Goal: Browse casually

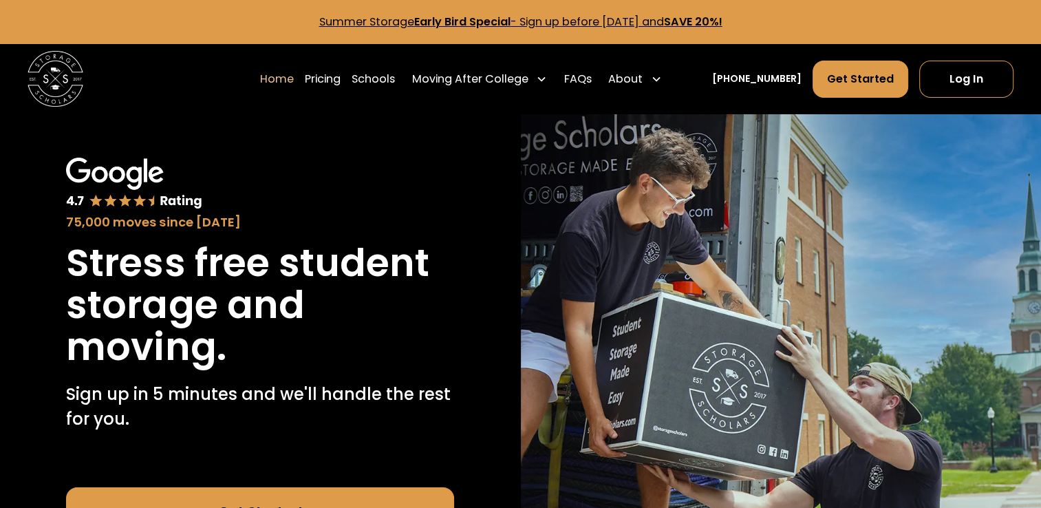
click at [616, 263] on img at bounding box center [781, 379] width 521 height 531
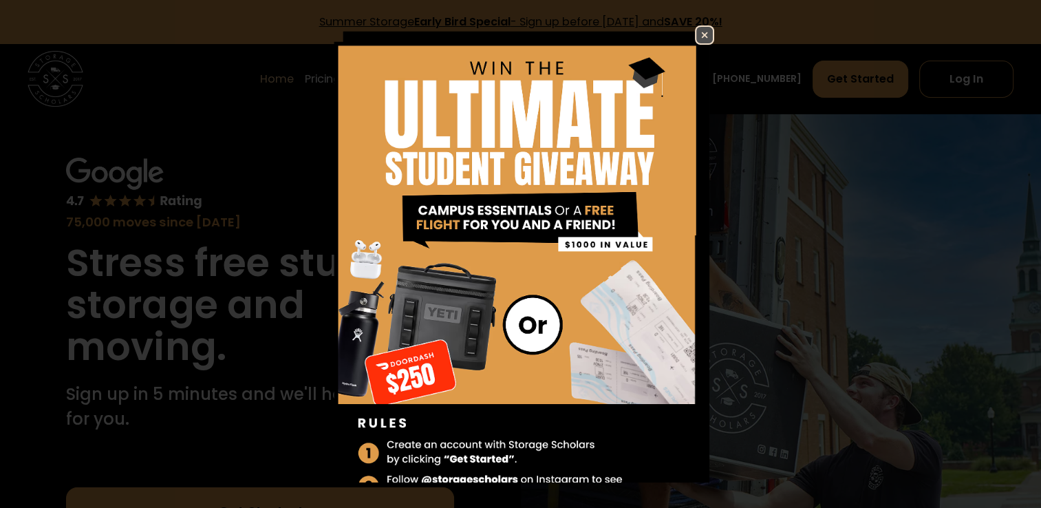
click at [696, 27] on img at bounding box center [704, 35] width 17 height 17
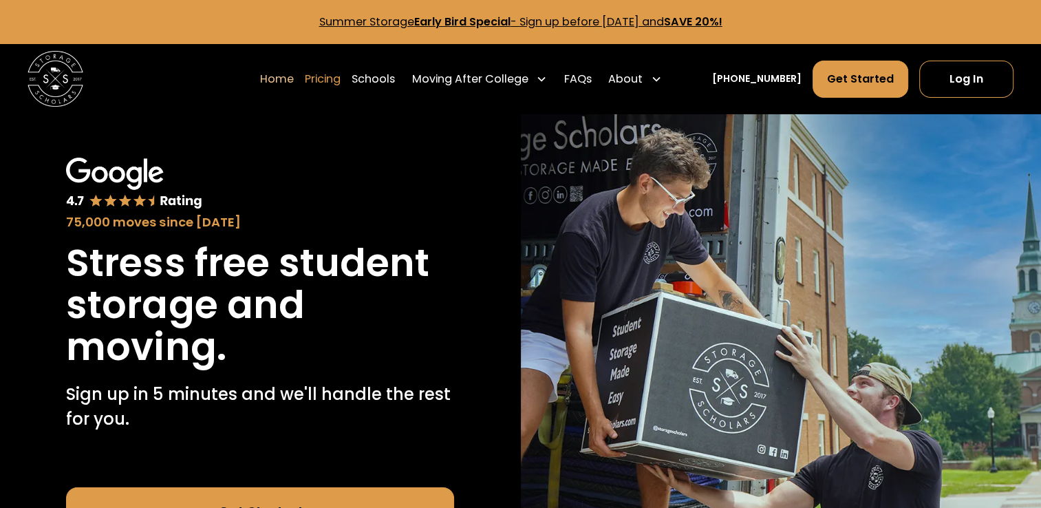
click at [326, 86] on link "Pricing" at bounding box center [323, 79] width 36 height 39
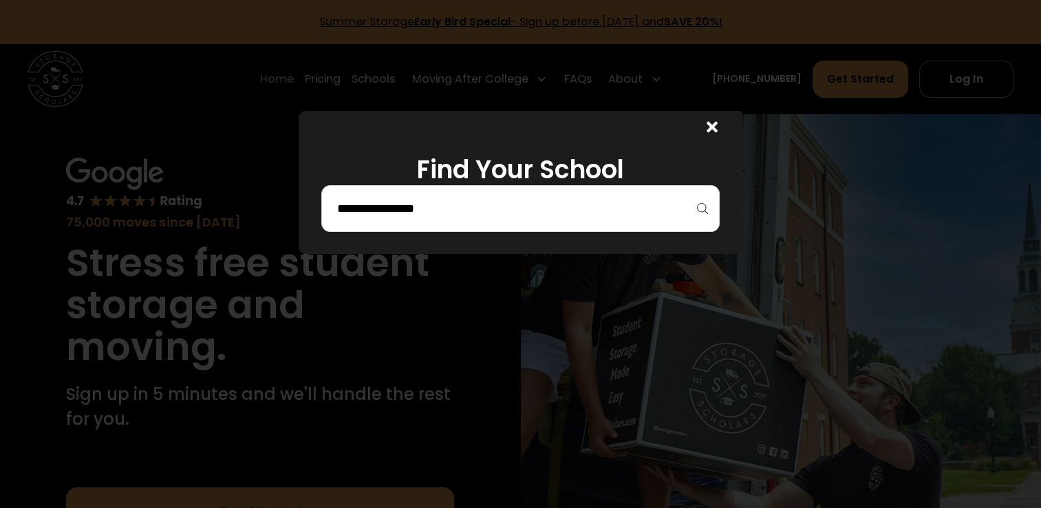
click at [384, 219] on input "search" at bounding box center [521, 208] width 370 height 23
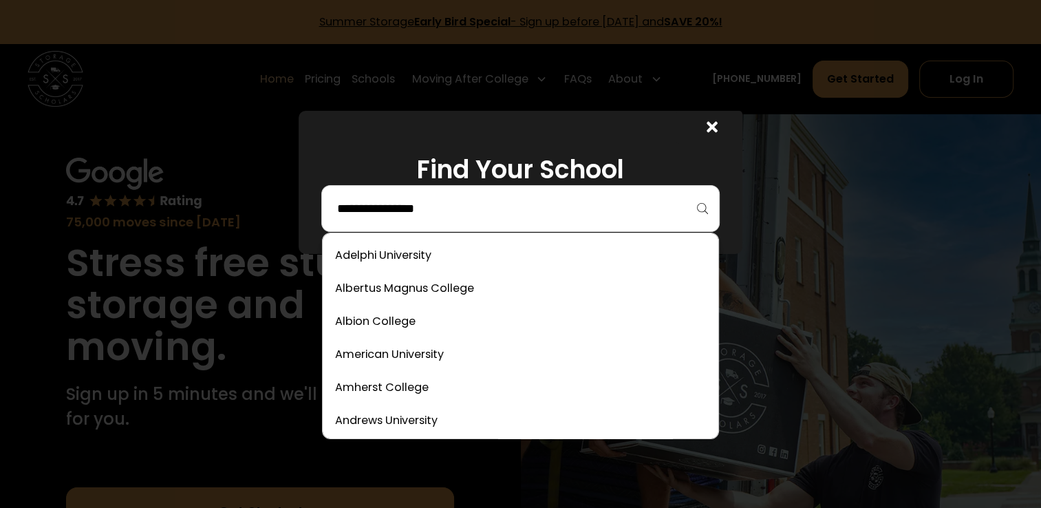
click at [378, 216] on input "search" at bounding box center [521, 208] width 370 height 23
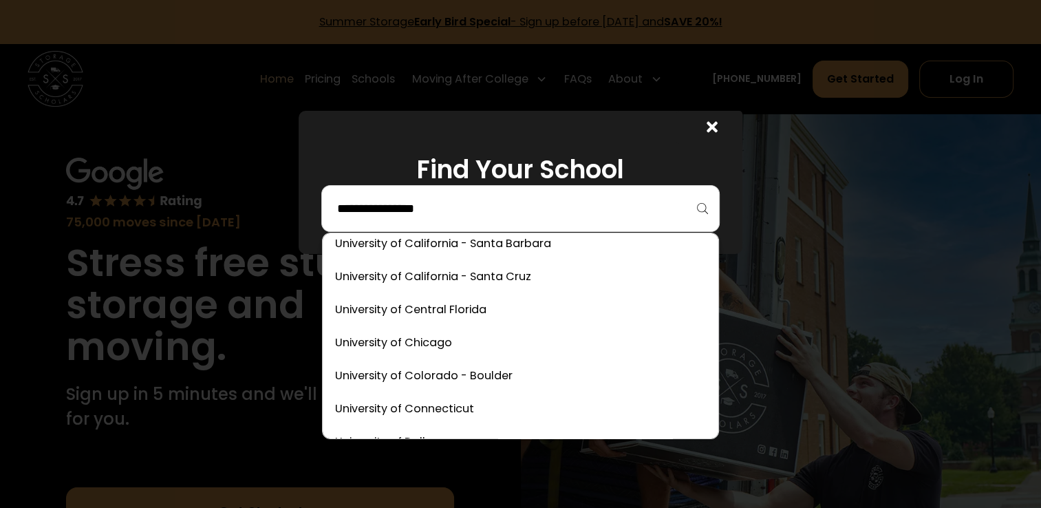
scroll to position [6383, 0]
click at [234, 292] on div at bounding box center [520, 254] width 1041 height 508
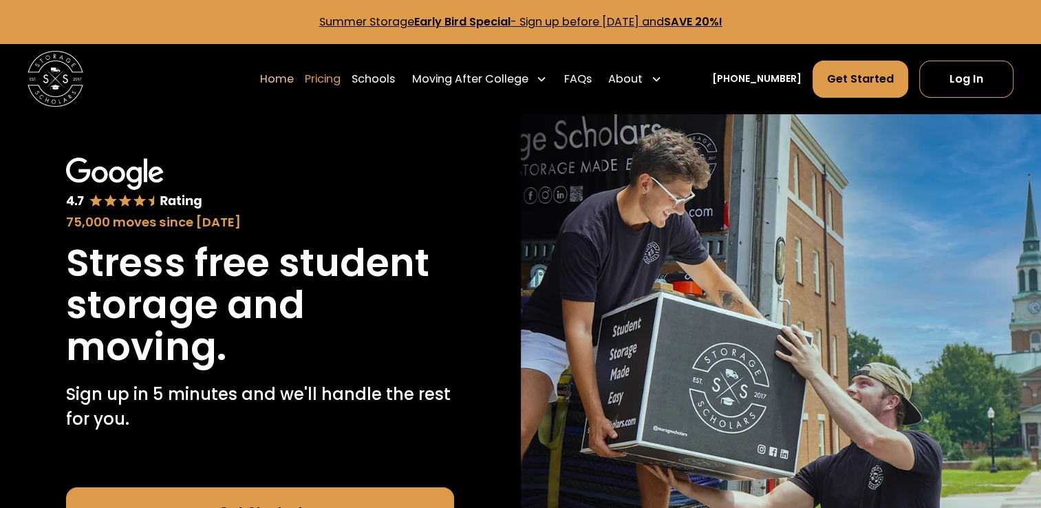
click at [341, 95] on link "Pricing" at bounding box center [323, 79] width 36 height 39
click at [329, 97] on link "Pricing" at bounding box center [323, 79] width 36 height 39
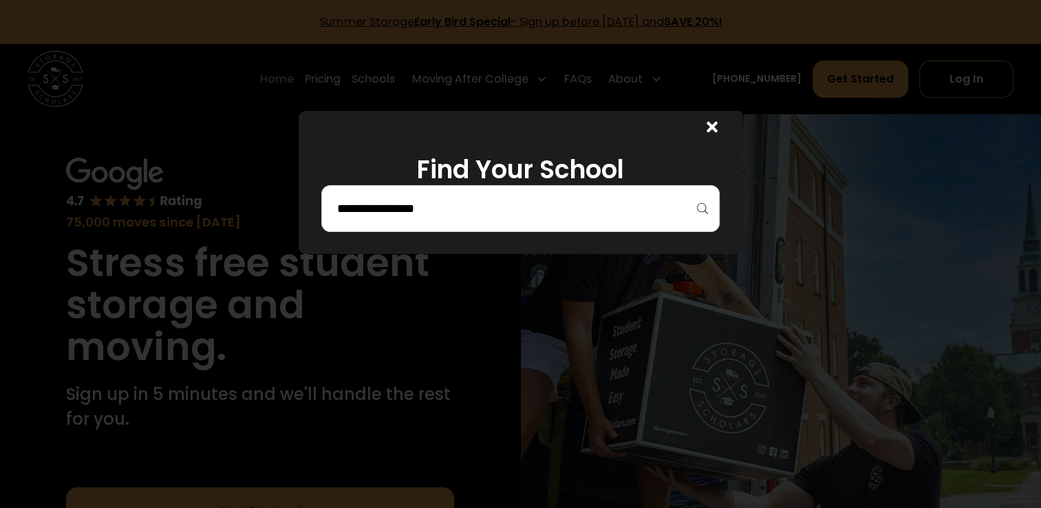
click at [486, 354] on div at bounding box center [520, 254] width 1041 height 508
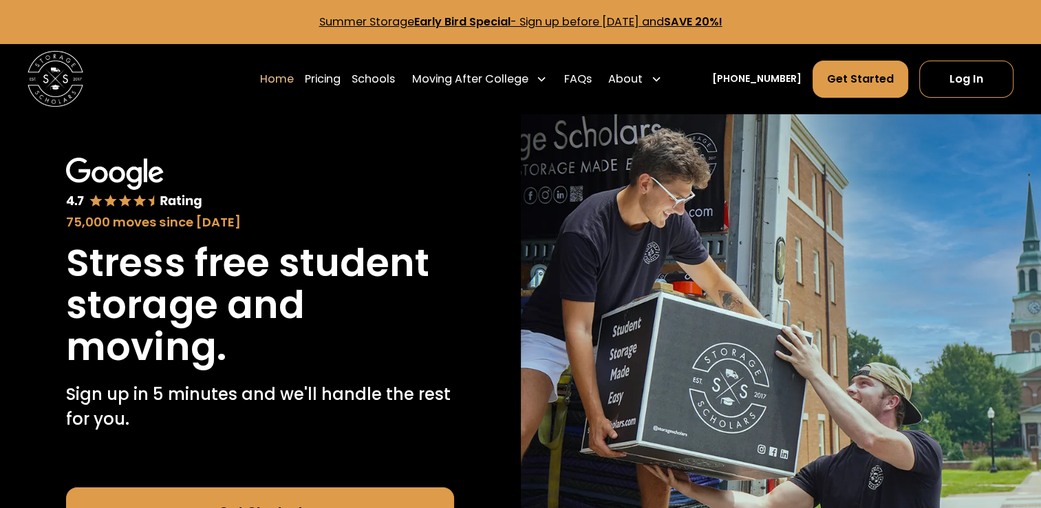
click at [476, 83] on div "Moving After College" at bounding box center [469, 79] width 116 height 17
click at [539, 89] on div "Moving After College" at bounding box center [479, 79] width 147 height 39
click at [1038, 321] on img at bounding box center [781, 379] width 521 height 531
click at [592, 78] on link "FAQs" at bounding box center [578, 79] width 28 height 39
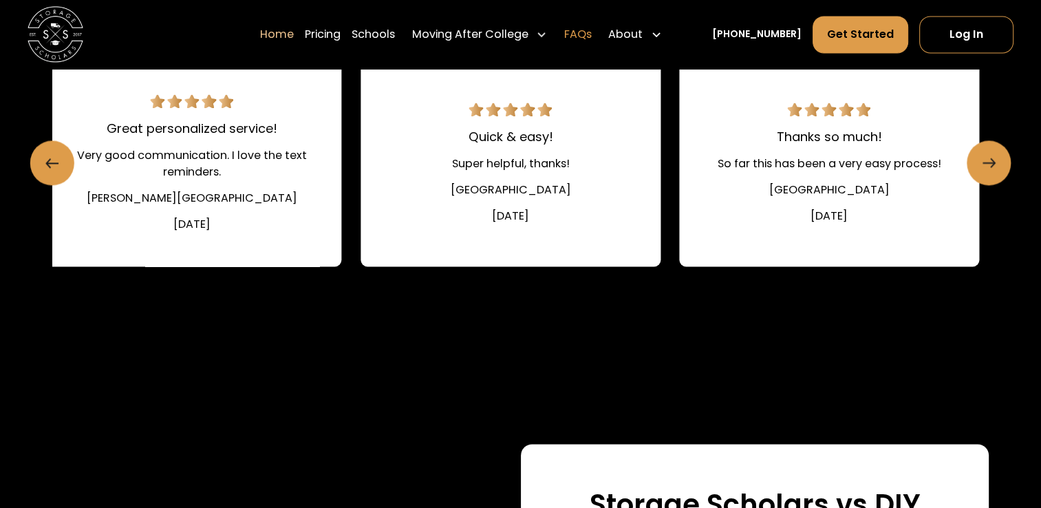
scroll to position [2038, 0]
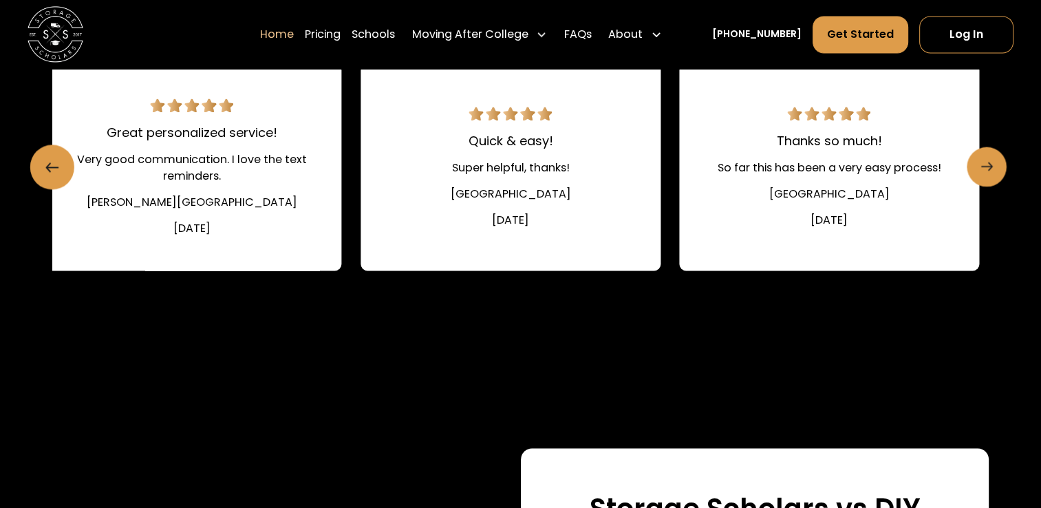
click at [991, 171] on icon "Next slide" at bounding box center [989, 166] width 3 height 8
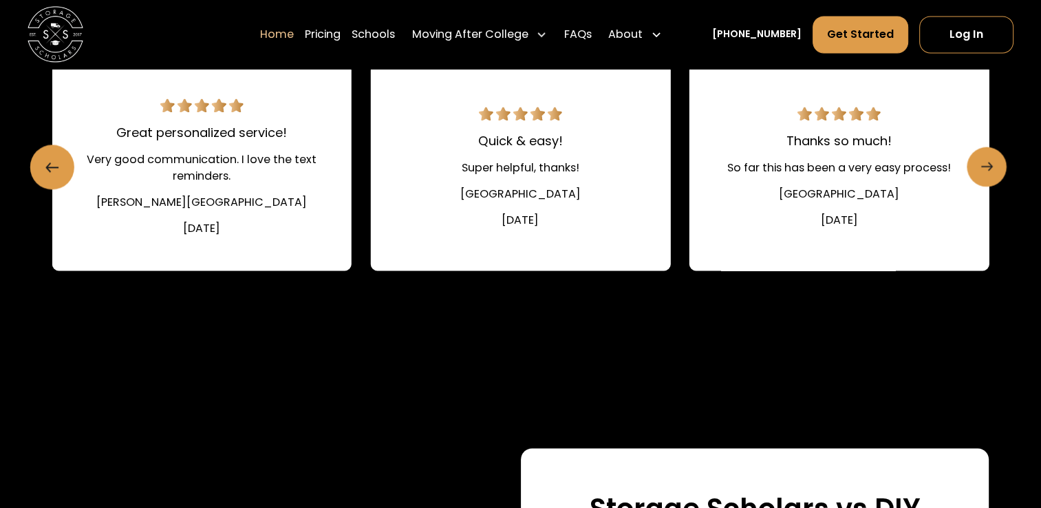
click at [994, 170] on link "Next slide" at bounding box center [987, 167] width 40 height 40
click at [986, 166] on line "Next slide" at bounding box center [985, 166] width 11 height 0
click at [1000, 167] on link "Next slide" at bounding box center [987, 167] width 40 height 40
click at [1002, 173] on link "Next slide" at bounding box center [987, 167] width 40 height 40
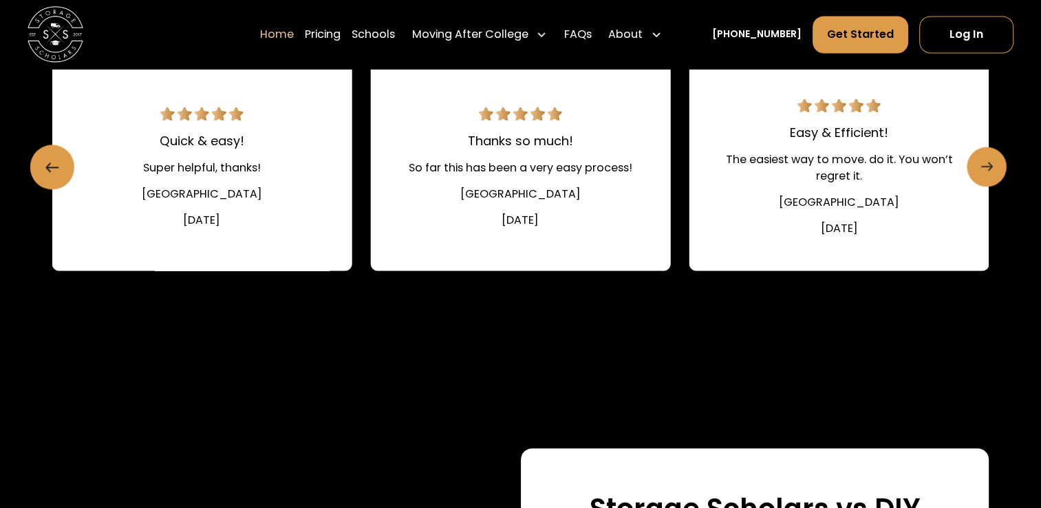
click at [991, 162] on icon "Next slide" at bounding box center [986, 167] width 12 height 22
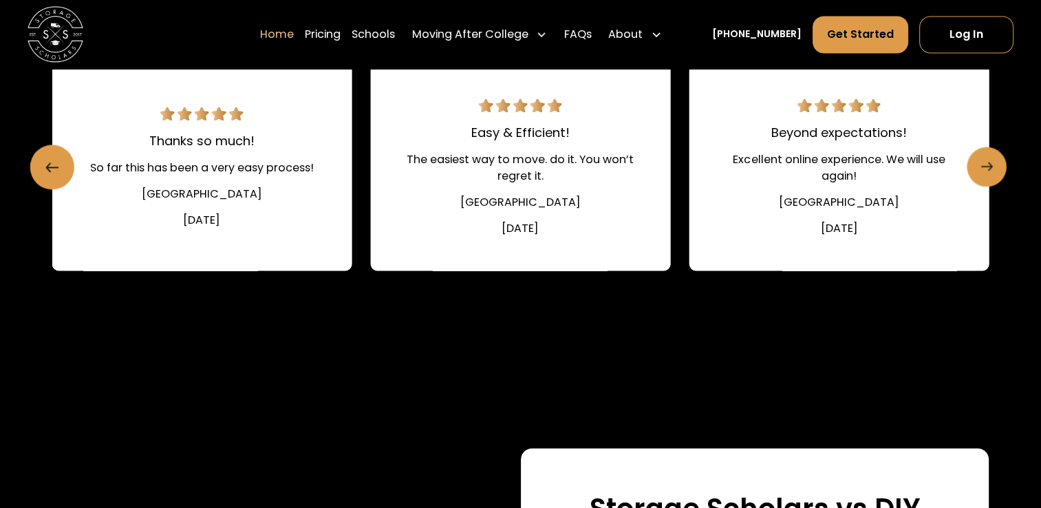
click at [995, 160] on link "Next slide" at bounding box center [987, 167] width 40 height 40
click at [991, 164] on icon "Next slide" at bounding box center [986, 167] width 12 height 22
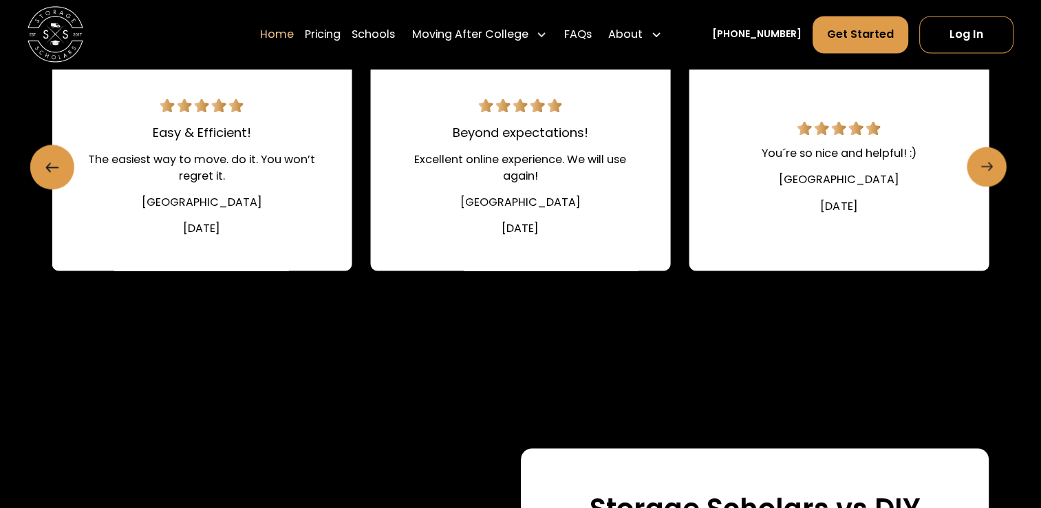
click at [1004, 159] on link "Next slide" at bounding box center [987, 167] width 40 height 40
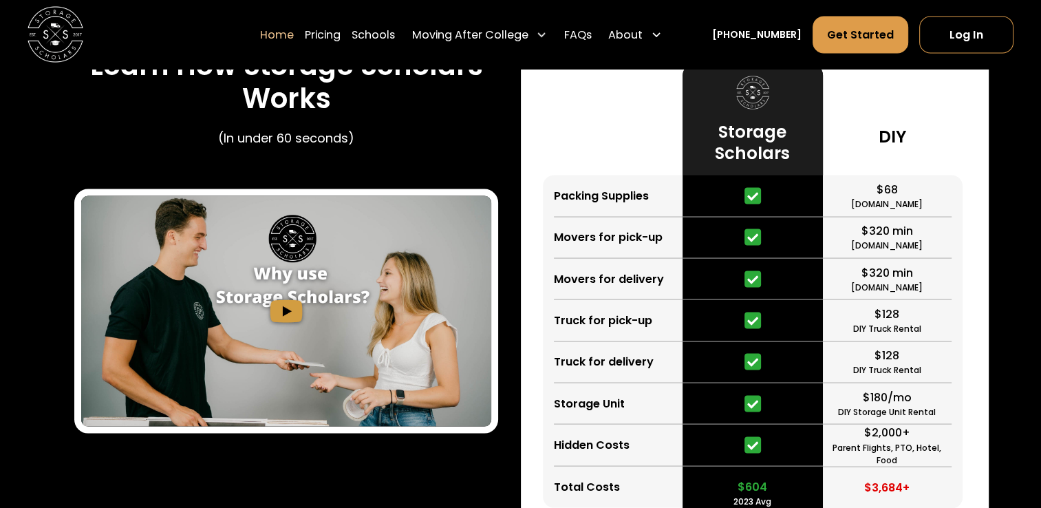
scroll to position [2601, 0]
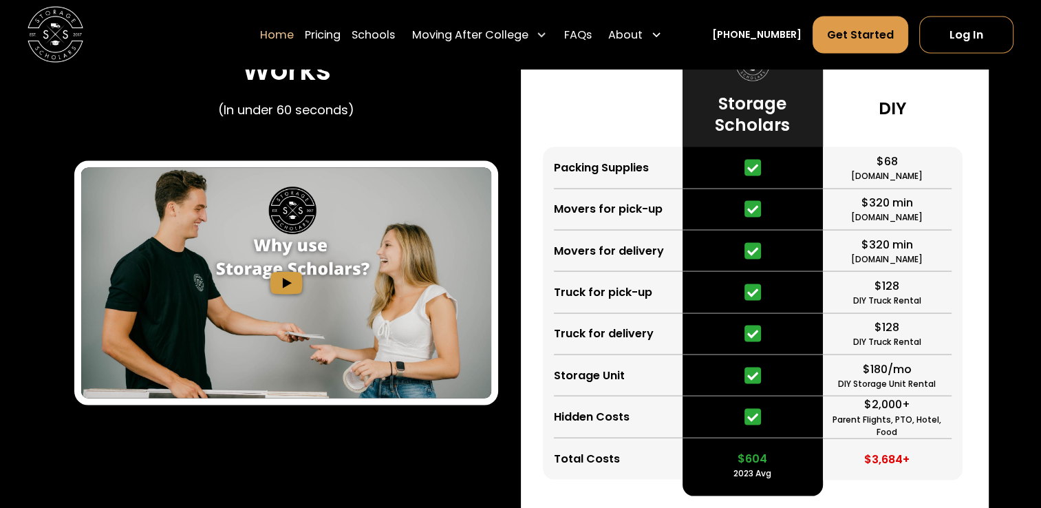
click at [292, 295] on img "open lightbox" at bounding box center [286, 282] width 410 height 231
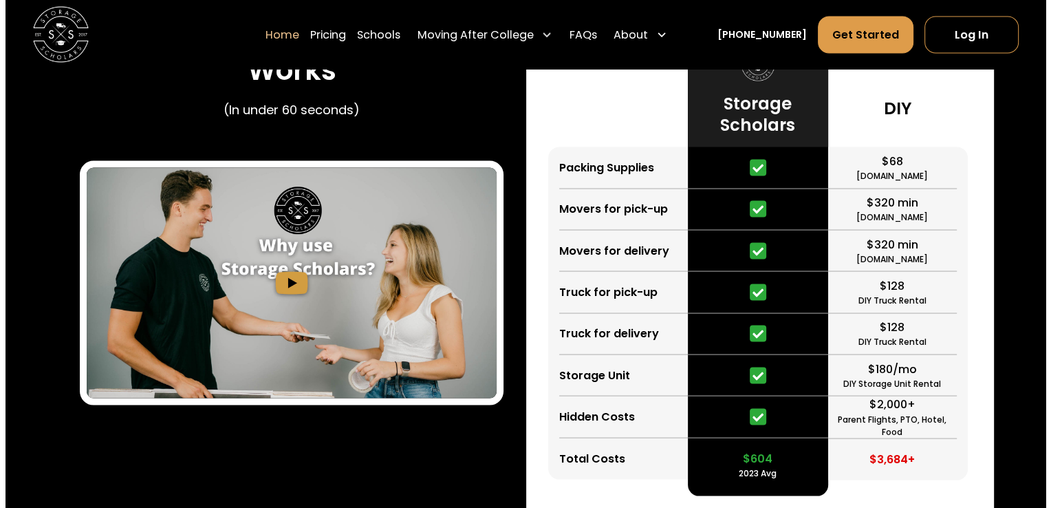
scroll to position [2606, 0]
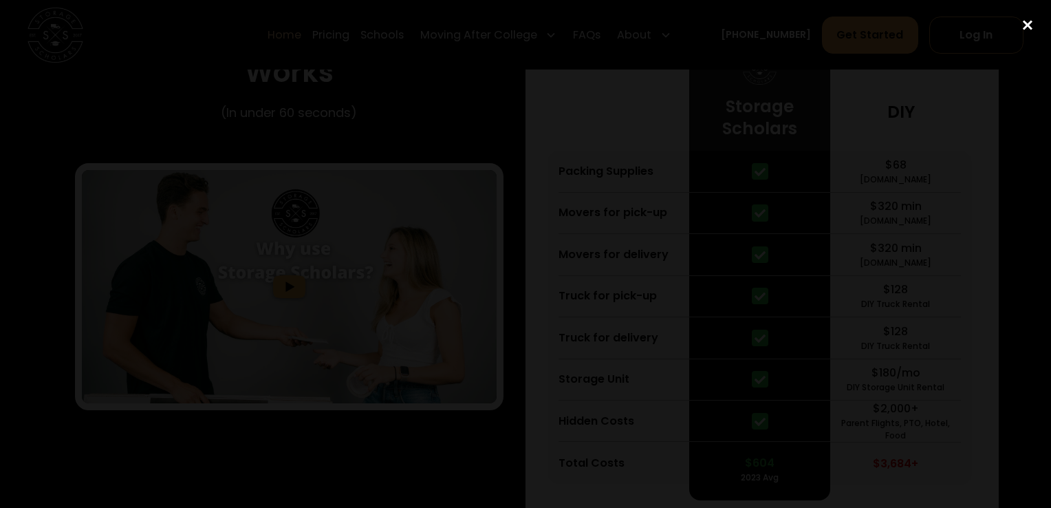
click at [1026, 23] on div "close lightbox" at bounding box center [1027, 25] width 47 height 30
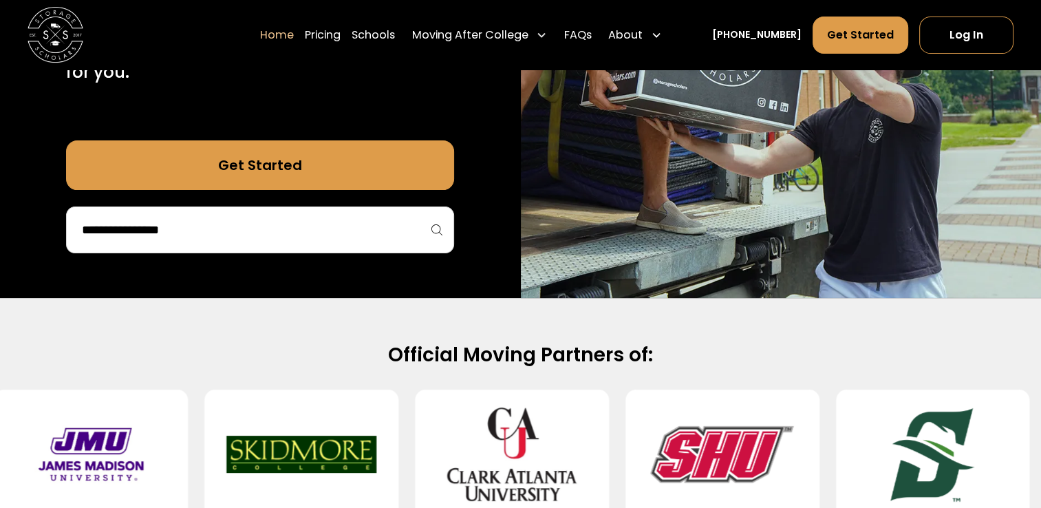
scroll to position [0, 0]
